Goal: Obtain resource: Download file/media

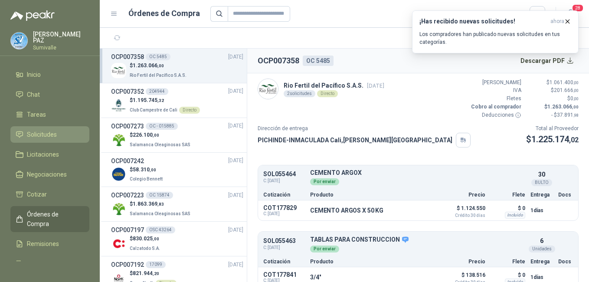
click at [49, 133] on span "Solicitudes" at bounding box center [42, 135] width 30 height 10
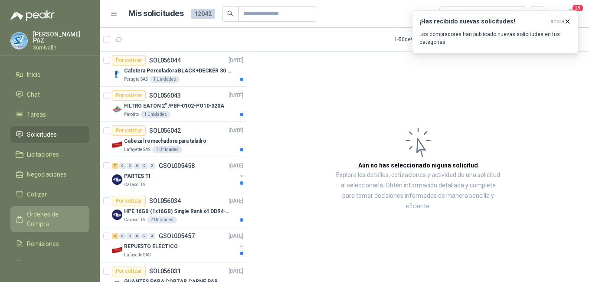
click at [50, 215] on span "Órdenes de Compra" at bounding box center [54, 218] width 54 height 19
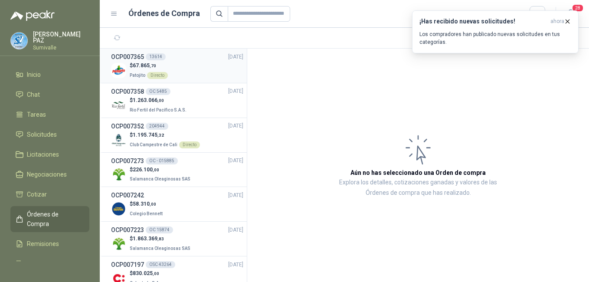
click at [172, 69] on div "$ 67.865 ,70 Patojito Directo" at bounding box center [177, 71] width 132 height 18
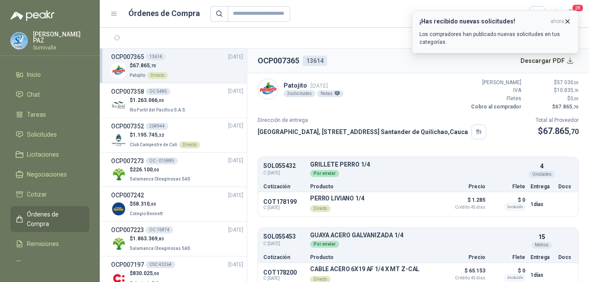
click at [565, 19] on icon "button" at bounding box center [567, 21] width 7 height 7
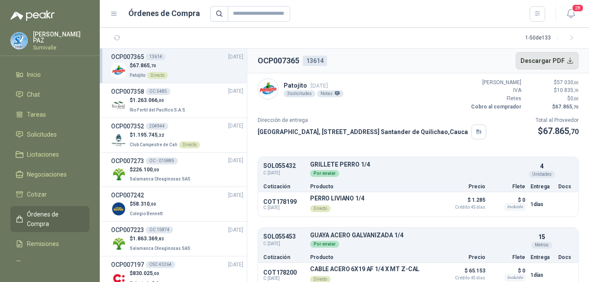
click at [554, 58] on button "Descargar PDF" at bounding box center [547, 60] width 63 height 17
